Goal: Information Seeking & Learning: Understand process/instructions

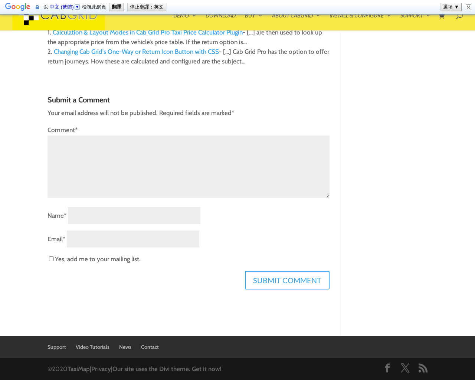
type input "the"
type textarea "1"
type input "kEMlzpAX"
type input "[EMAIL_ADDRESS][DOMAIN_NAME]"
checkbox input "false"
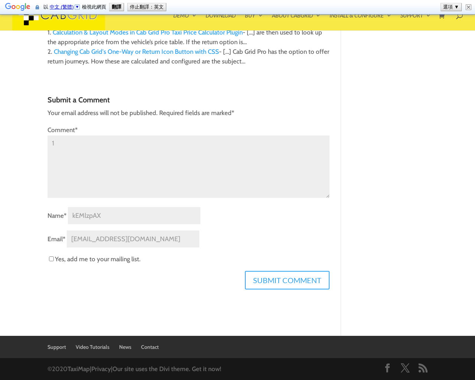
type input "the"
type input "[EMAIL_ADDRESS][DOMAIN_NAME]"
type input "20"
checkbox input "false"
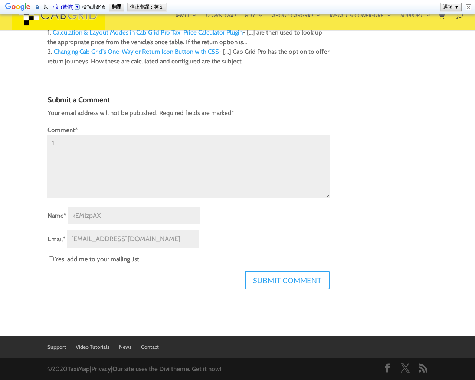
type input "[DATE]"
type input "kEMlzpAX"
type input "[EMAIL_ADDRESS][DOMAIN_NAME]"
type input "[PHONE_NUMBER]"
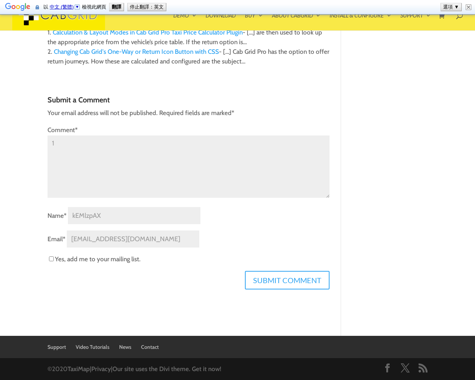
type textarea "[STREET_ADDRESS]"
type textarea "20"
type input "94102"
type input "1"
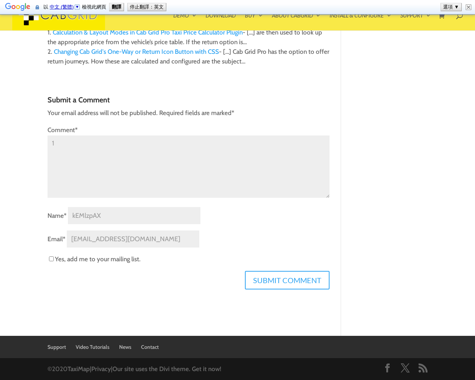
type input "[DATE]"
type input "[EMAIL_ADDRESS][DOMAIN_NAME]"
type input "[DATE]"
type input "20"
checkbox input "false"
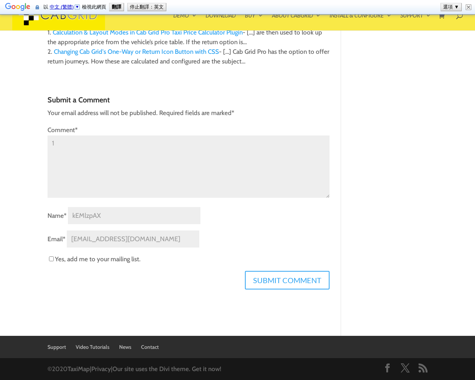
type input "[DATE]"
type input "kEMlzpAX"
type input "[EMAIL_ADDRESS][DOMAIN_NAME]"
type input "[PHONE_NUMBER]"
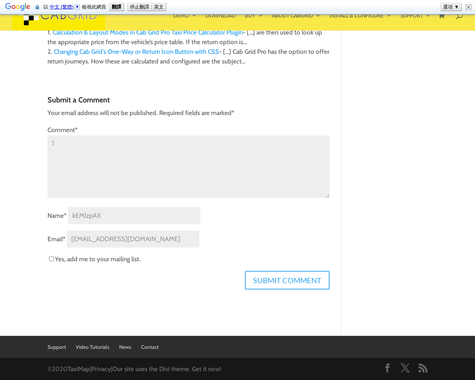
type textarea "[STREET_ADDRESS]"
type textarea "20"
type input "94102"
type input "1"
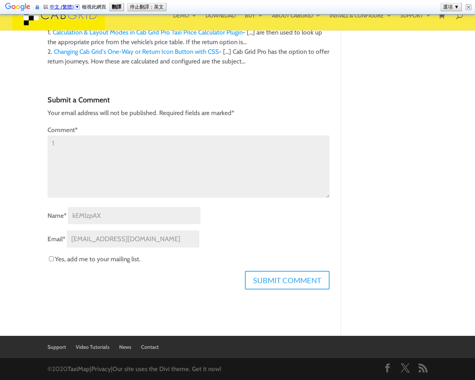
select select "12"
select select
select select "12"
select select "15"
type input "1"
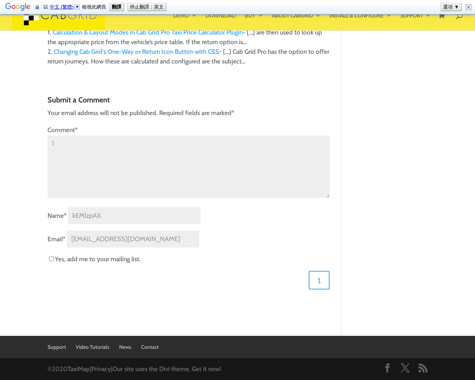
select select "15"
select select
type input "the"
type input "1"
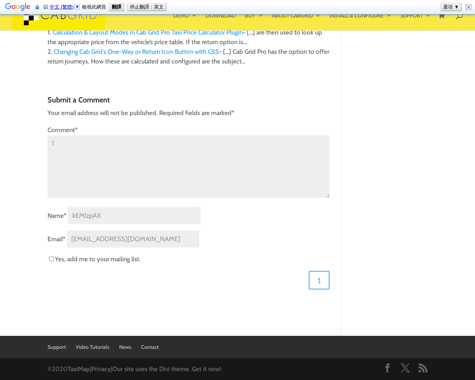
type input "1"
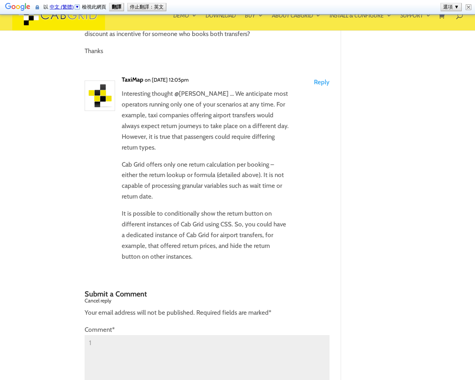
scroll to position [2811, 0]
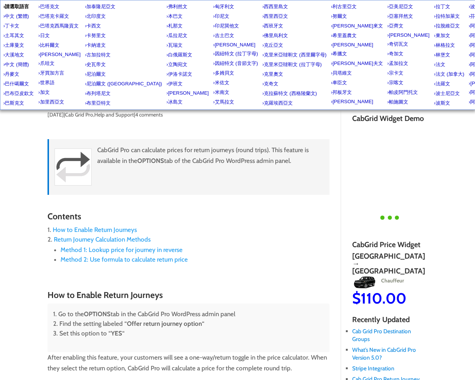
scroll to position [2811, 0]
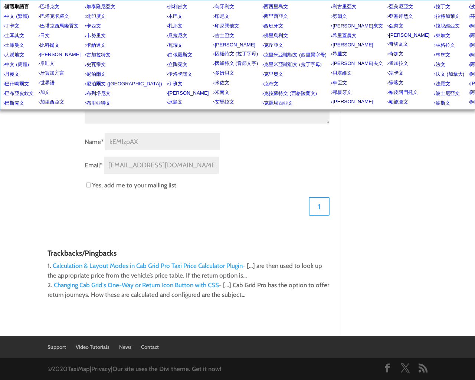
select select
